Goal: Task Accomplishment & Management: Manage account settings

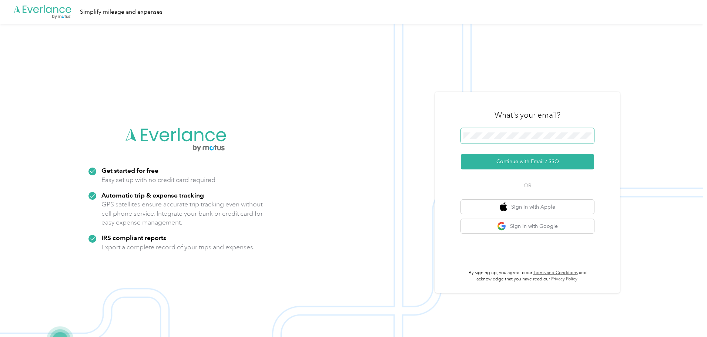
click at [521, 140] on span at bounding box center [527, 136] width 133 height 16
click at [508, 160] on button "Continue with Email / SSO" at bounding box center [527, 162] width 133 height 16
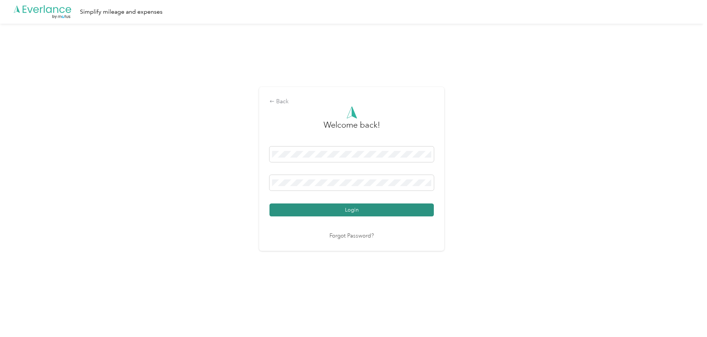
click at [313, 206] on button "Login" at bounding box center [352, 210] width 164 height 13
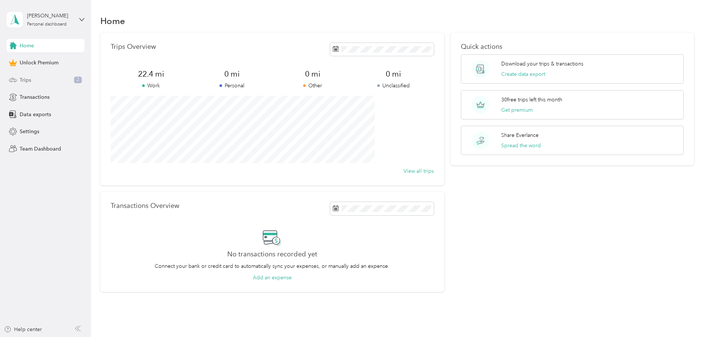
click at [50, 78] on div "Trips 2" at bounding box center [46, 79] width 78 height 13
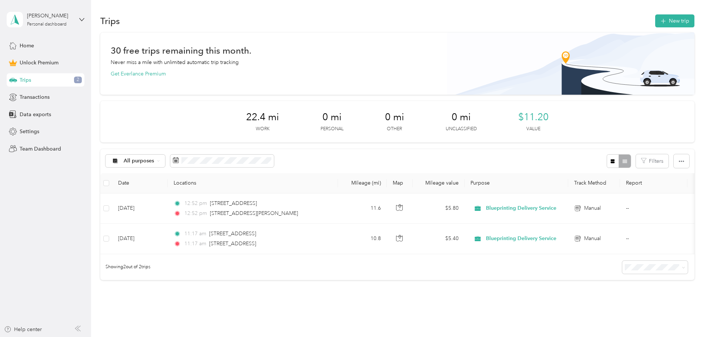
click at [425, 305] on div "30 free trips remaining this month. Never miss a mile with unlimited automatic …" at bounding box center [397, 170] width 594 height 274
click at [655, 18] on button "New trip" at bounding box center [674, 20] width 39 height 13
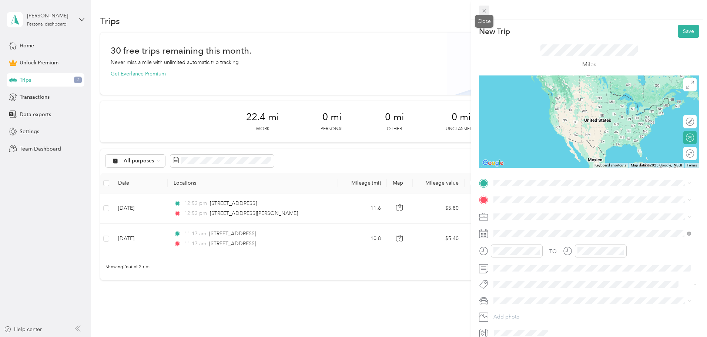
click at [488, 10] on span at bounding box center [484, 11] width 10 height 10
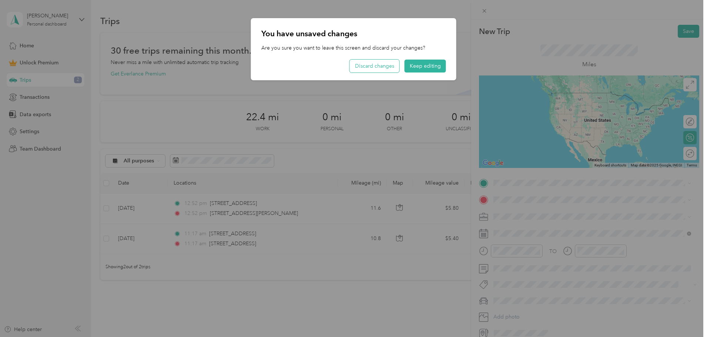
click at [374, 68] on button "Discard changes" at bounding box center [375, 66] width 50 height 13
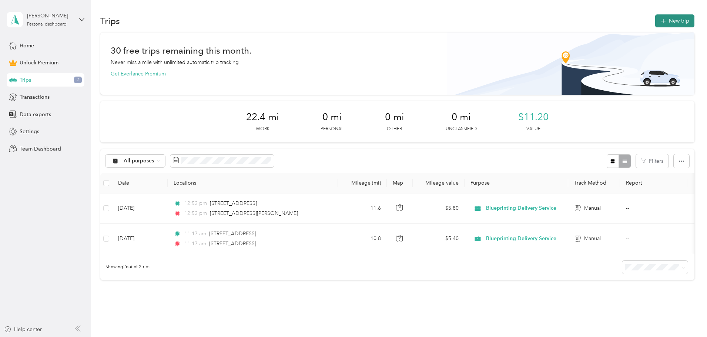
click at [655, 20] on button "New trip" at bounding box center [674, 20] width 39 height 13
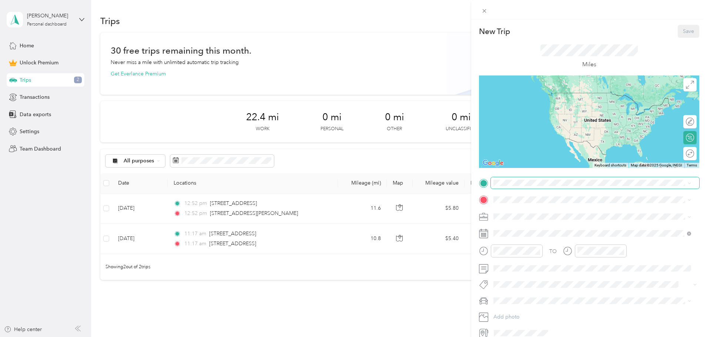
click at [504, 188] on span at bounding box center [595, 183] width 208 height 12
click at [527, 207] on span "[STREET_ADDRESS][US_STATE]" at bounding box center [545, 210] width 74 height 7
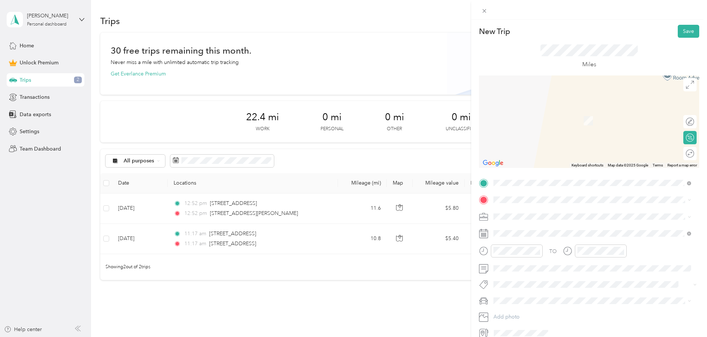
click at [524, 223] on div "[STREET_ADDRESS][US_STATE]" at bounding box center [592, 226] width 193 height 10
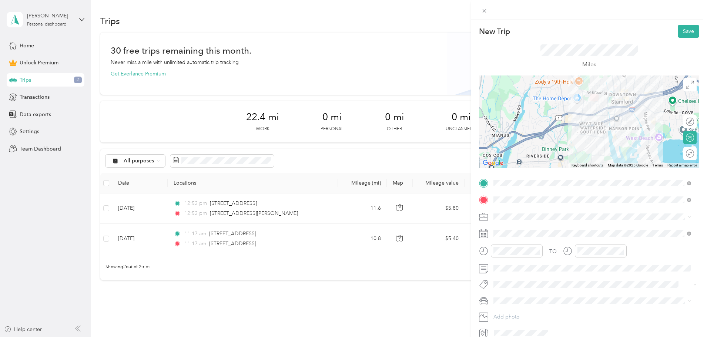
click at [686, 150] on icon at bounding box center [690, 154] width 8 height 8
click at [683, 154] on div at bounding box center [687, 154] width 16 height 8
click at [532, 254] on span "Blueprinting Delivery Service" at bounding box center [530, 256] width 68 height 6
click at [682, 30] on button "Save" at bounding box center [688, 31] width 21 height 13
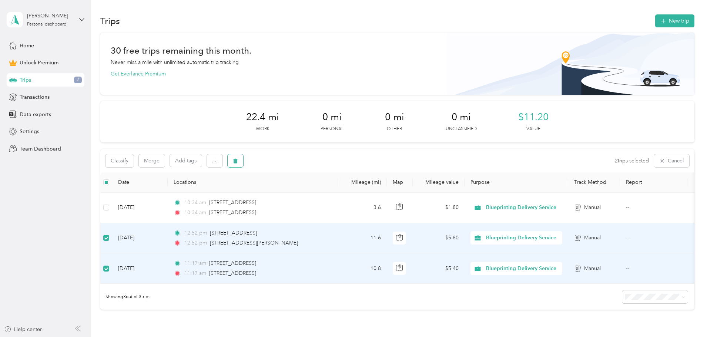
click at [243, 157] on button "button" at bounding box center [236, 160] width 16 height 13
click at [334, 197] on div "Are you sure you want to delete ALL 2 trip(s)? No Yes" at bounding box center [286, 186] width 133 height 33
click at [335, 193] on button "Yes" at bounding box center [340, 188] width 14 height 12
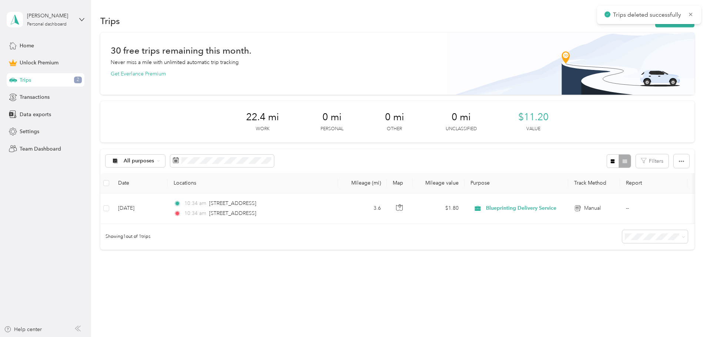
click at [355, 150] on div "All purposes Filters" at bounding box center [397, 161] width 594 height 24
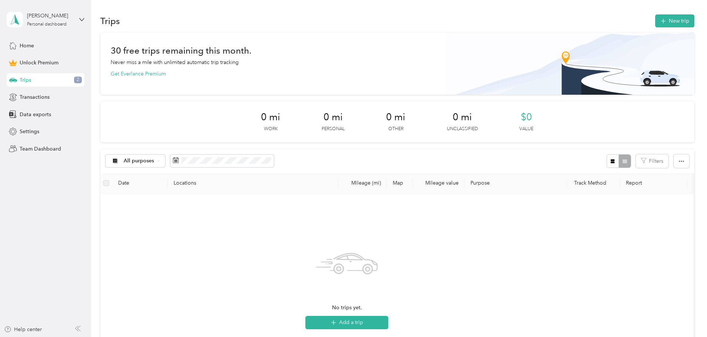
click at [27, 82] on span "Trips" at bounding box center [25, 80] width 11 height 8
click at [31, 84] on div "Trips 2" at bounding box center [46, 79] width 78 height 13
click at [674, 160] on button "button" at bounding box center [682, 161] width 16 height 14
click at [636, 162] on button "Filters" at bounding box center [652, 161] width 33 height 14
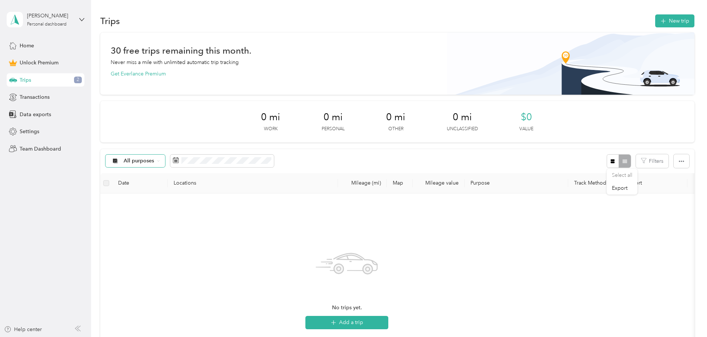
click at [154, 163] on span "All purposes" at bounding box center [139, 160] width 31 height 5
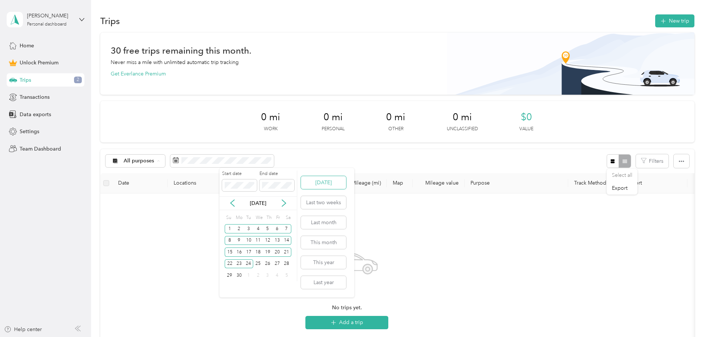
click at [311, 183] on button "[DATE]" at bounding box center [323, 182] width 45 height 13
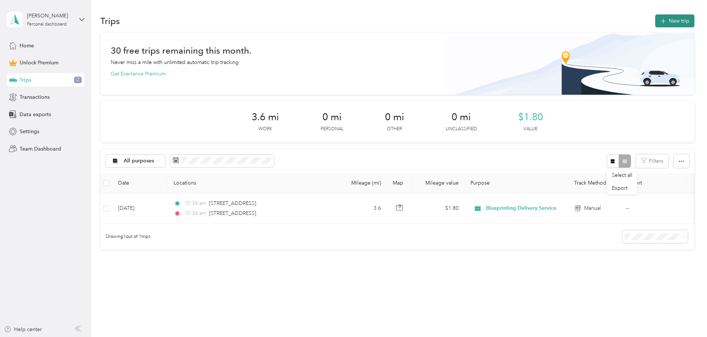
click at [655, 20] on button "New trip" at bounding box center [674, 20] width 39 height 13
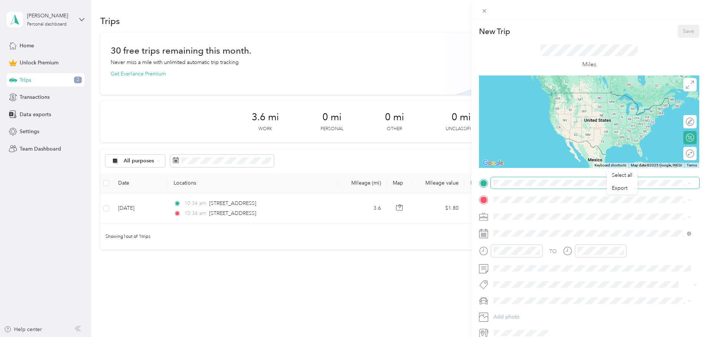
click at [526, 187] on span at bounding box center [595, 183] width 208 height 12
click at [484, 11] on icon at bounding box center [484, 11] width 4 height 4
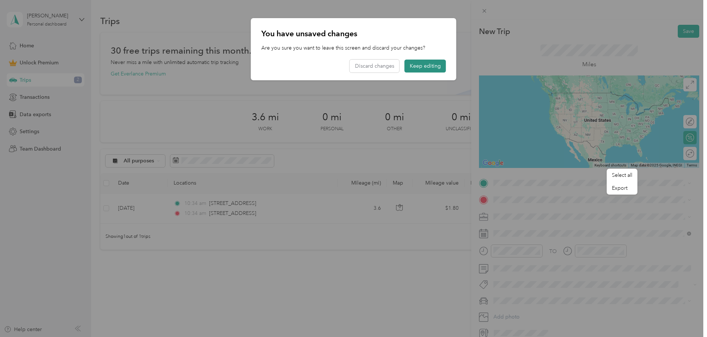
click at [427, 64] on button "Keep editing" at bounding box center [425, 66] width 41 height 13
